Goal: Contribute content: Add original content to the website for others to see

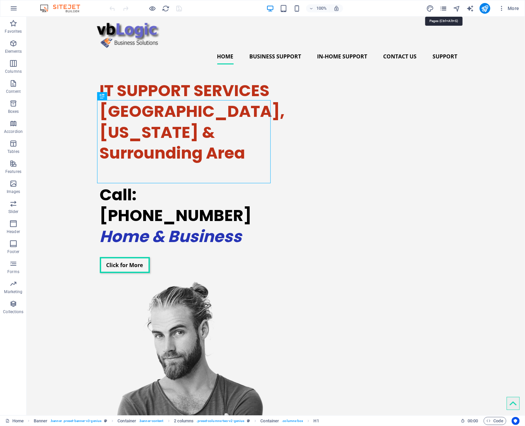
click at [442, 8] on icon "pages" at bounding box center [443, 9] width 8 height 8
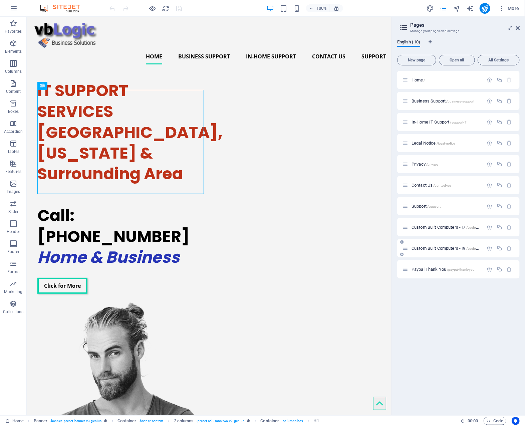
click at [443, 248] on span "Custom Built Computers - I9 /custom-built-computers-i9" at bounding box center [459, 248] width 96 height 5
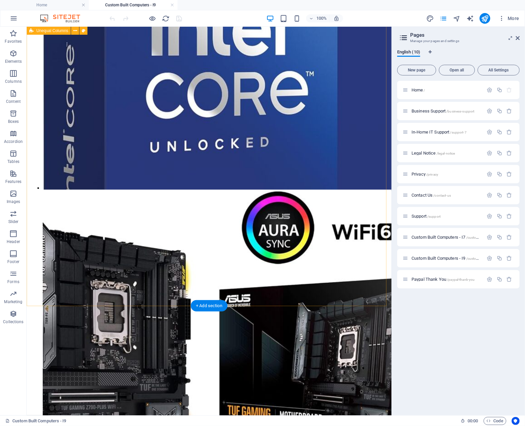
scroll to position [1735, 0]
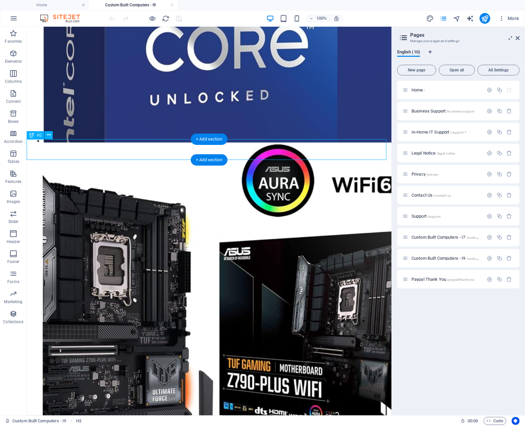
scroll to position [1693, 0]
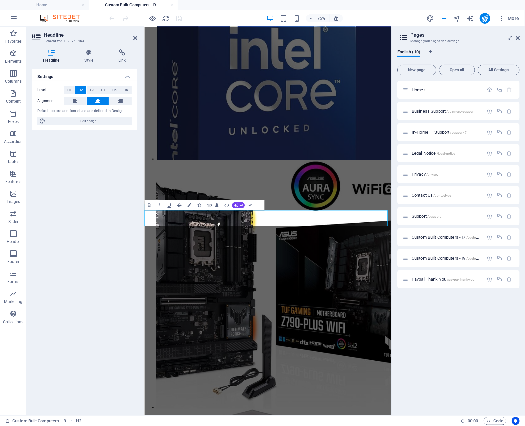
drag, startPoint x: 393, startPoint y: 283, endPoint x: 357, endPoint y: 282, distance: 36.0
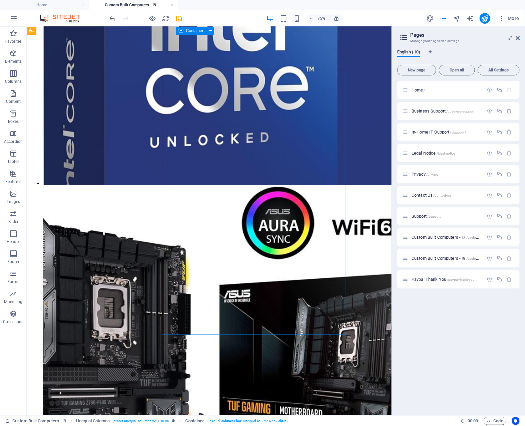
scroll to position [1603, 0]
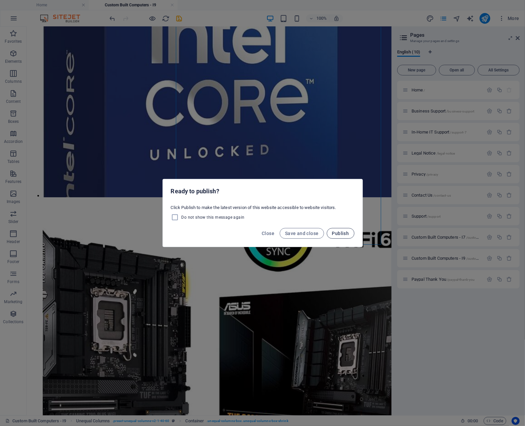
click at [340, 232] on span "Publish" at bounding box center [340, 233] width 17 height 5
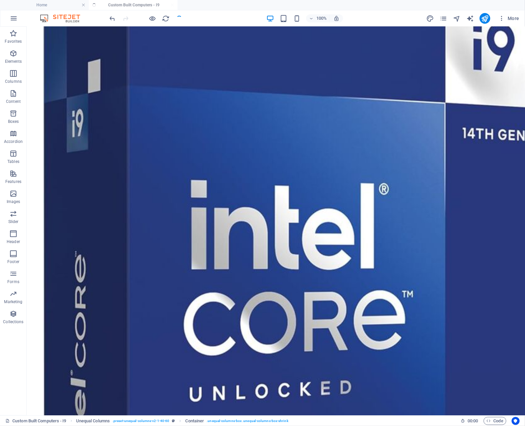
scroll to position [1692, 0]
